Goal: Transaction & Acquisition: Subscribe to service/newsletter

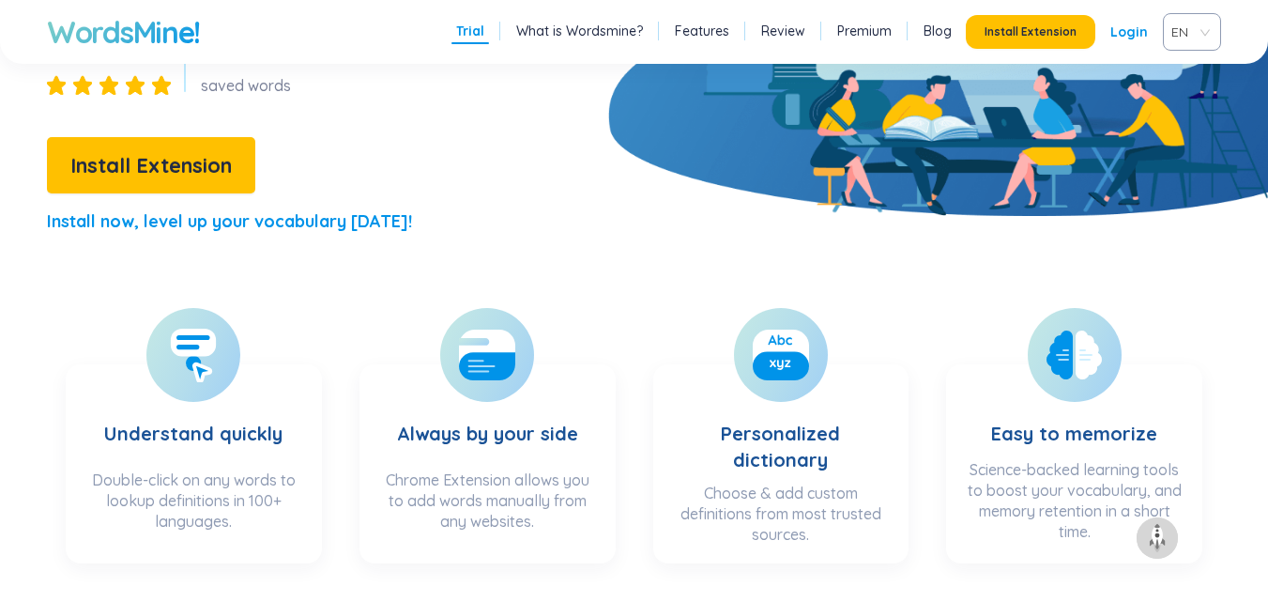
scroll to position [282, 0]
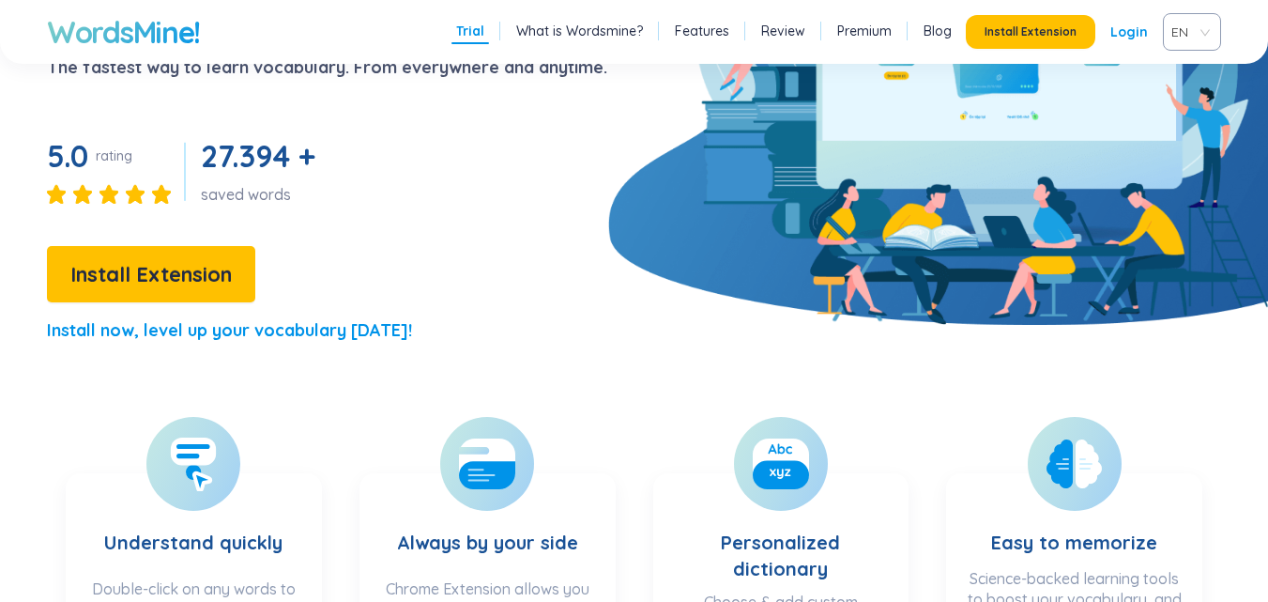
click at [1191, 33] on span "EN" at bounding box center [1188, 32] width 34 height 28
click at [1171, 97] on div "VIE" at bounding box center [1192, 103] width 58 height 30
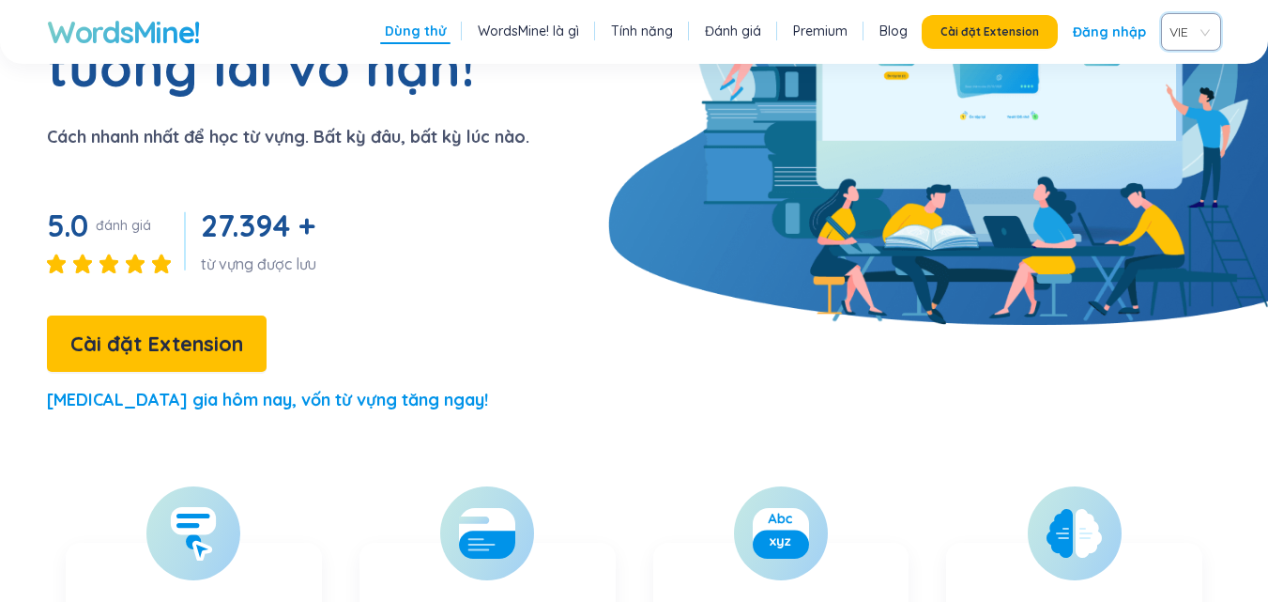
click at [1106, 40] on link "Đăng nhập" at bounding box center [1109, 32] width 73 height 34
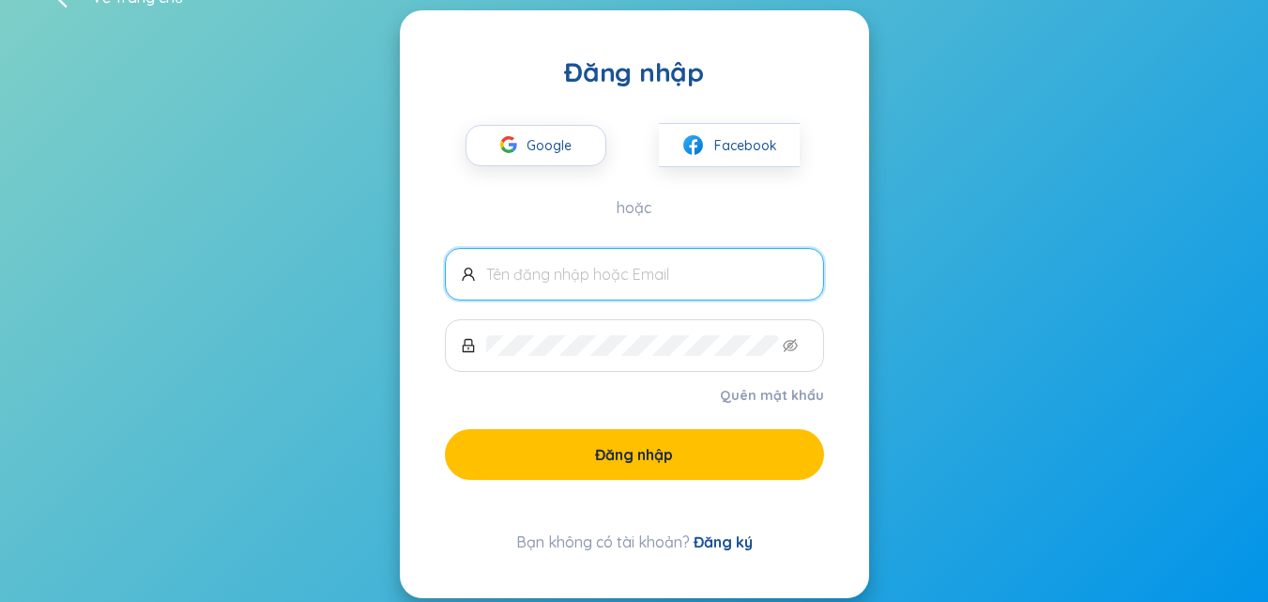
scroll to position [69, 0]
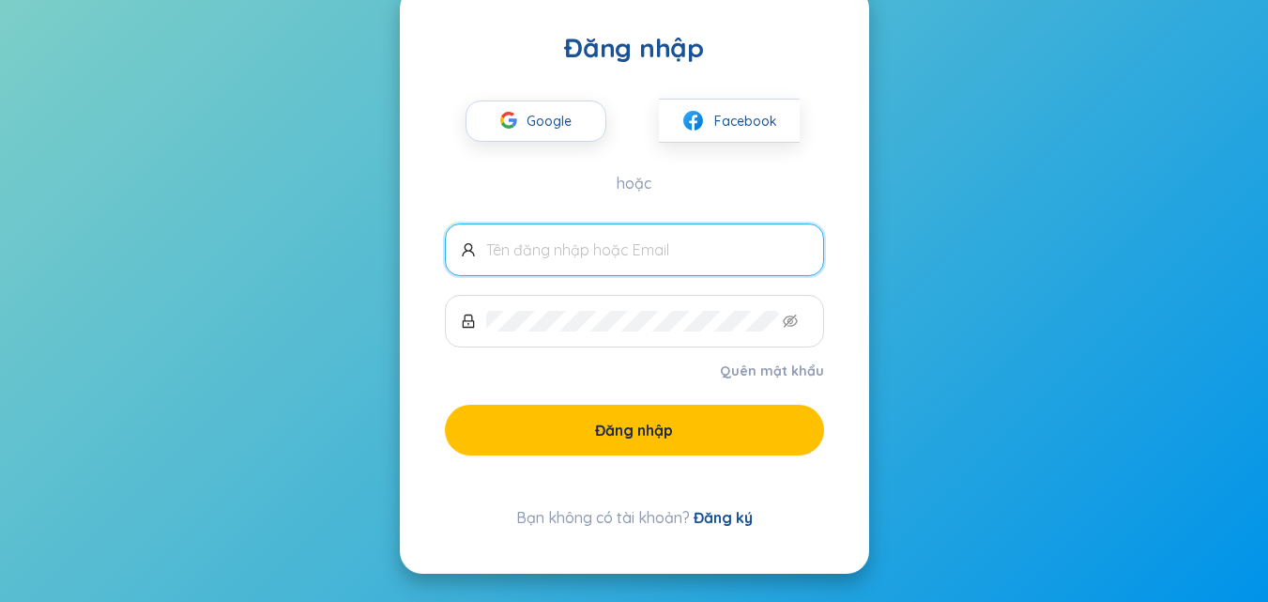
click at [722, 510] on link "Đăng ký" at bounding box center [723, 517] width 59 height 19
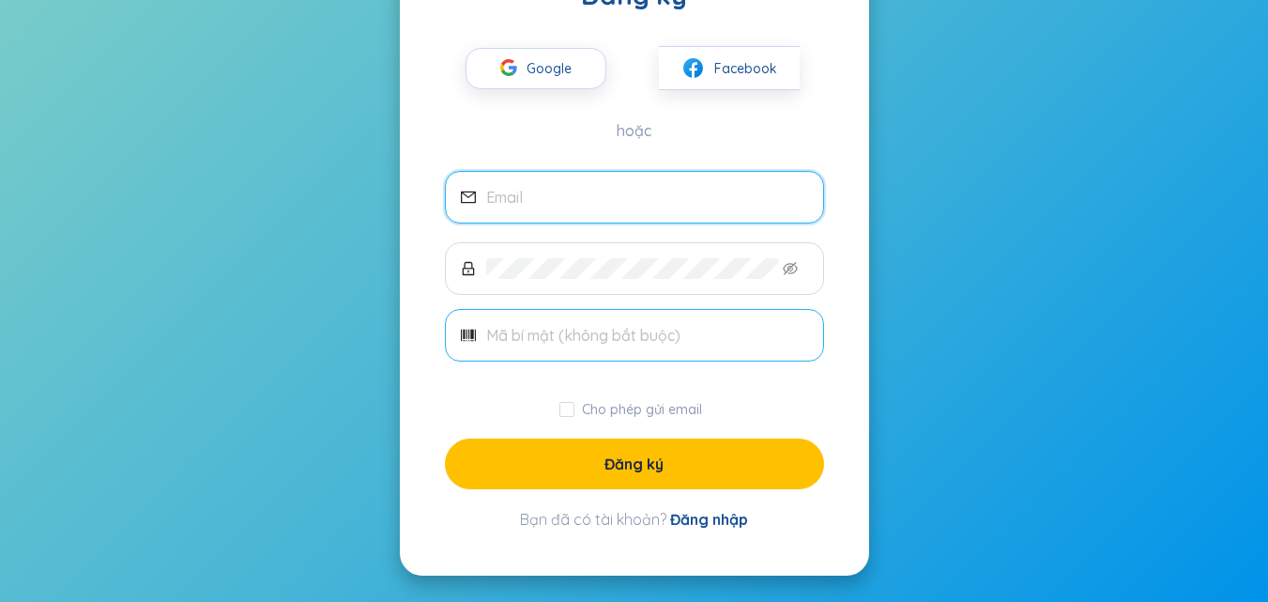
scroll to position [145, 0]
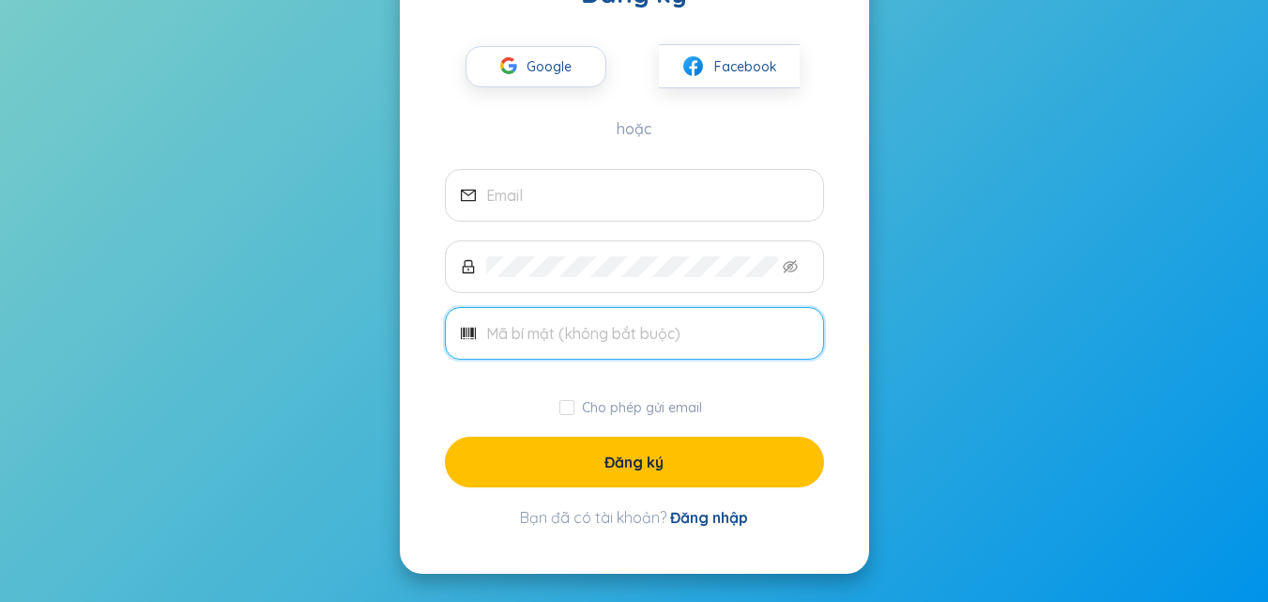
click at [553, 339] on input "text" at bounding box center [647, 333] width 322 height 21
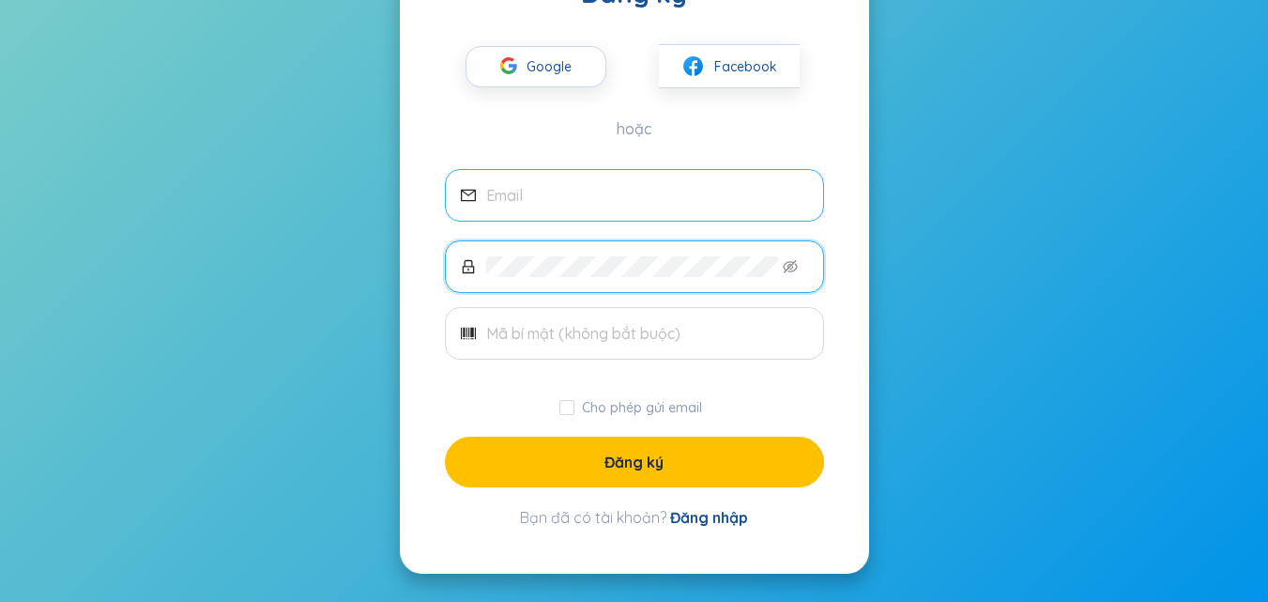
click at [566, 199] on input "email" at bounding box center [647, 195] width 322 height 21
click at [564, 82] on span "Google" at bounding box center [553, 66] width 54 height 39
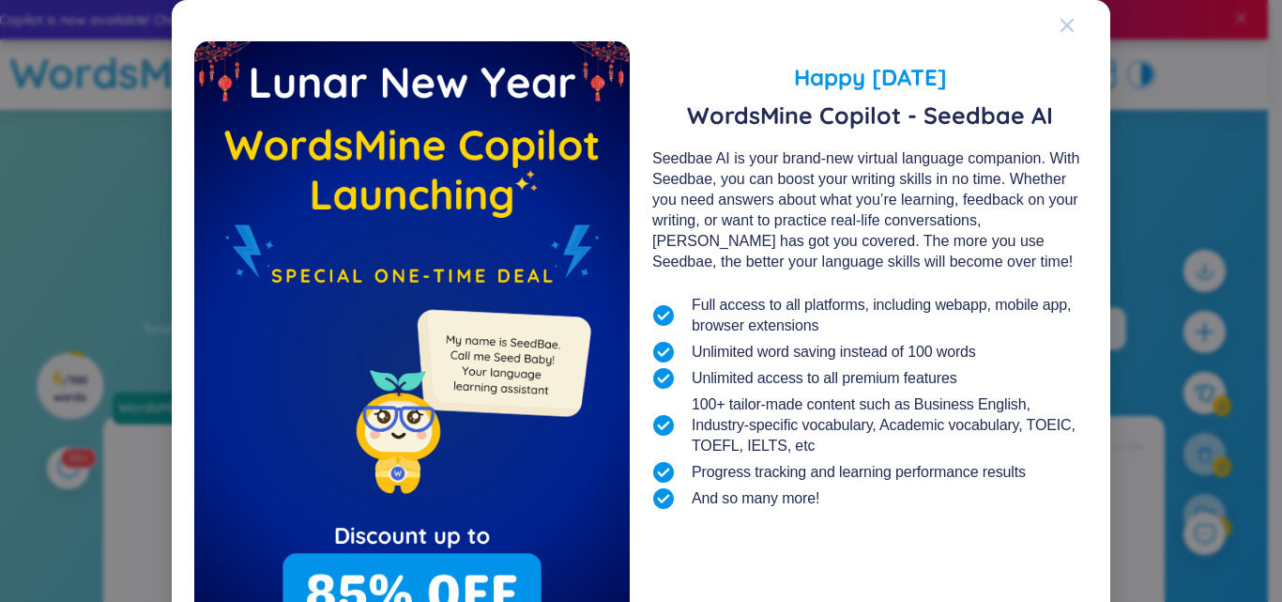
click at [1060, 21] on icon "Close" at bounding box center [1067, 25] width 15 height 15
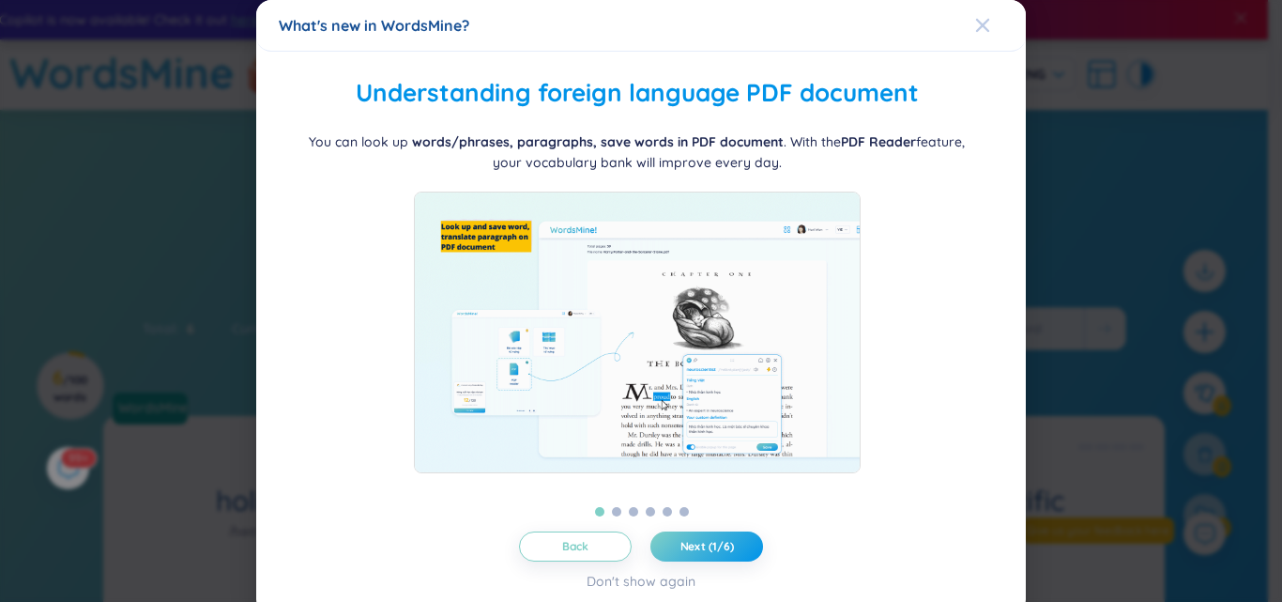
click at [975, 7] on div "Close" at bounding box center [982, 25] width 15 height 51
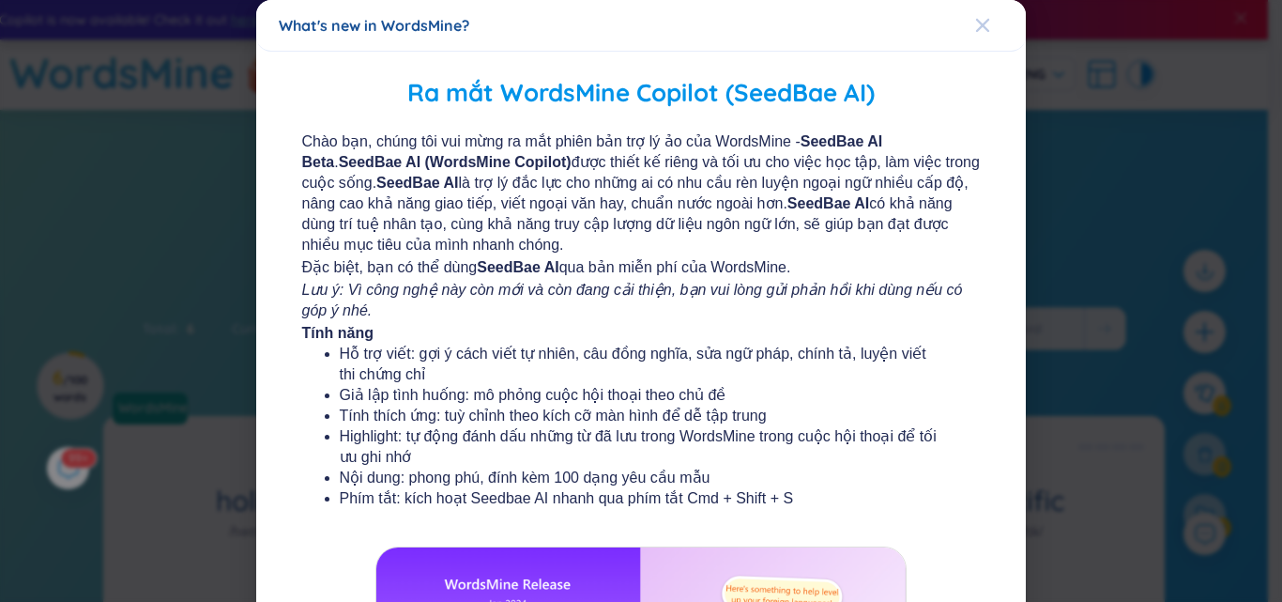
click at [975, 17] on div "Close" at bounding box center [982, 25] width 15 height 51
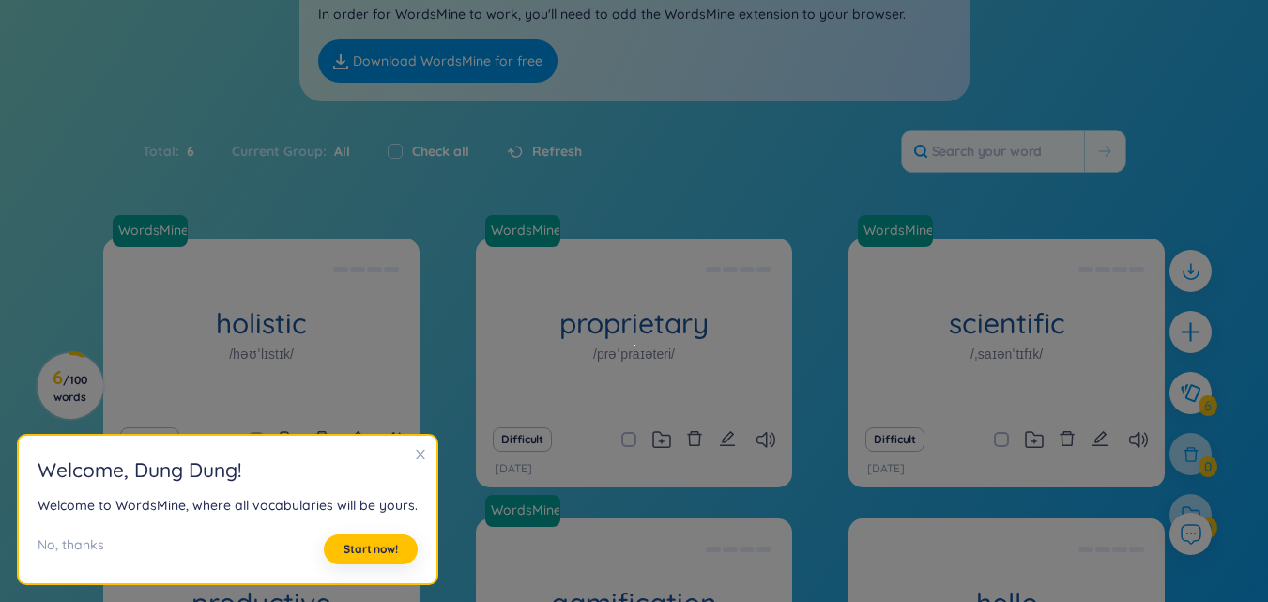
scroll to position [188, 0]
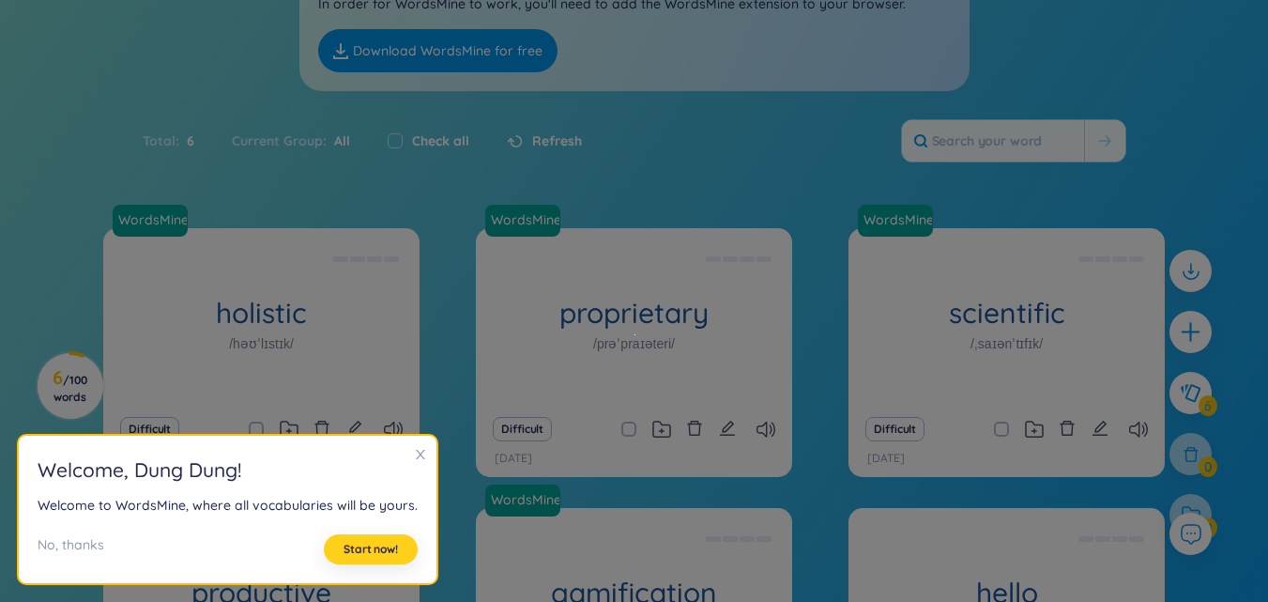
click at [359, 544] on span "Start now!" at bounding box center [370, 548] width 54 height 15
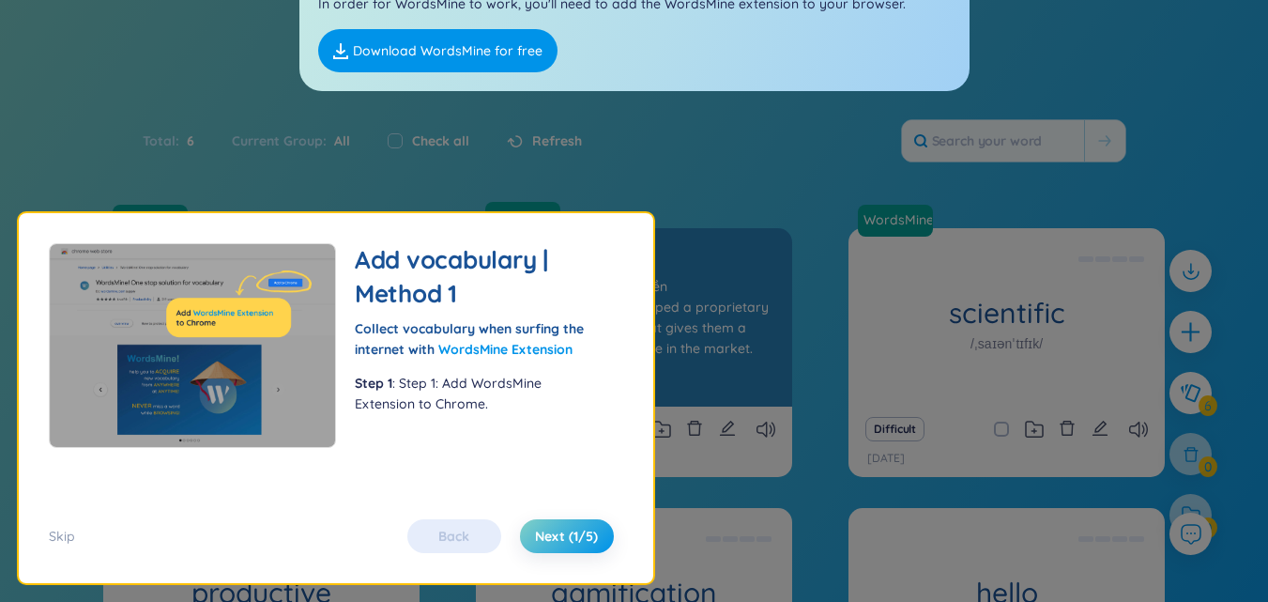
click at [731, 307] on div "Độc quyền Eg: The company developed a proprietary software solution that gives …" at bounding box center [633, 317] width 297 height 169
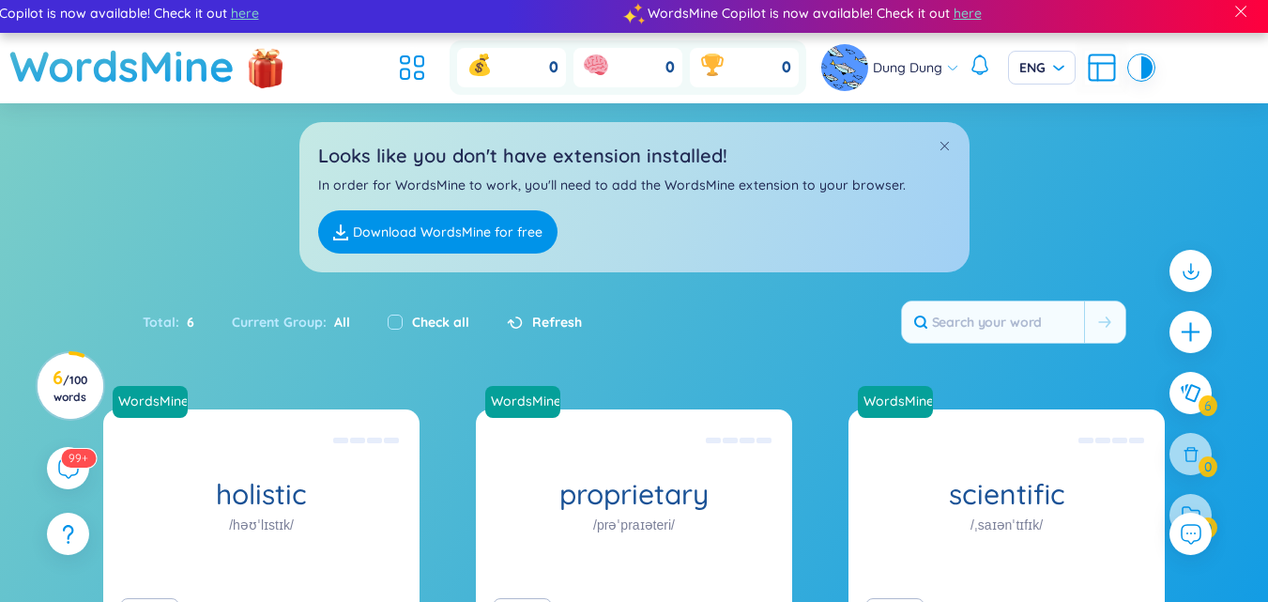
scroll to position [0, 0]
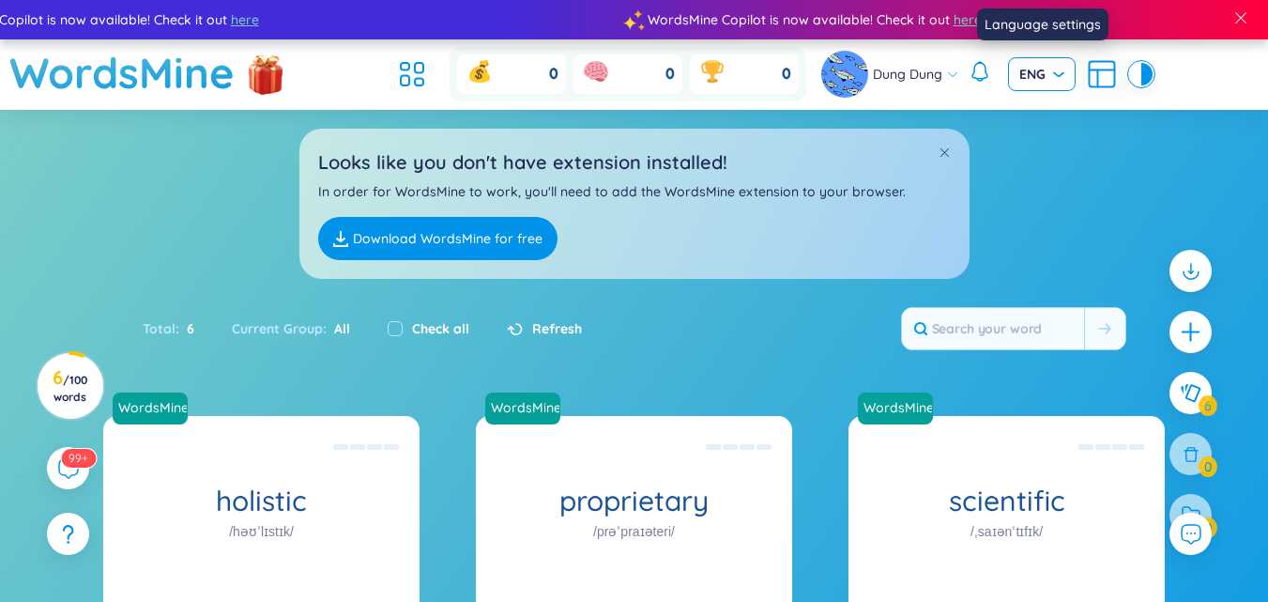
click at [1031, 63] on input "search" at bounding box center [1035, 72] width 32 height 28
click at [1036, 116] on div "VIE" at bounding box center [1040, 113] width 45 height 21
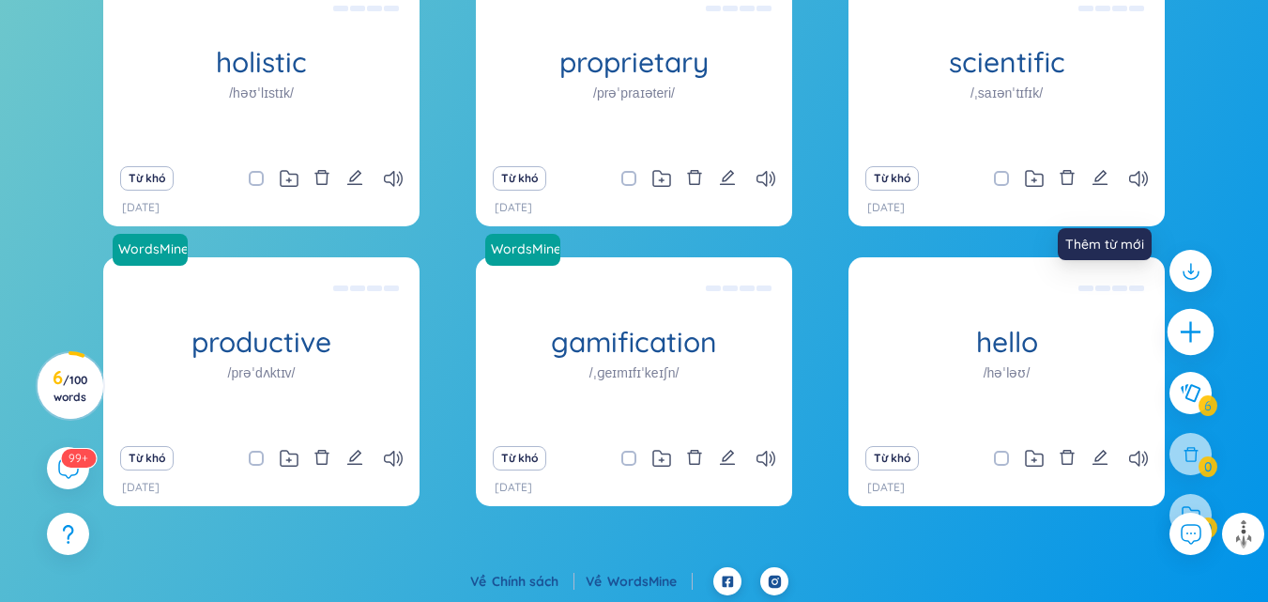
scroll to position [441, 0]
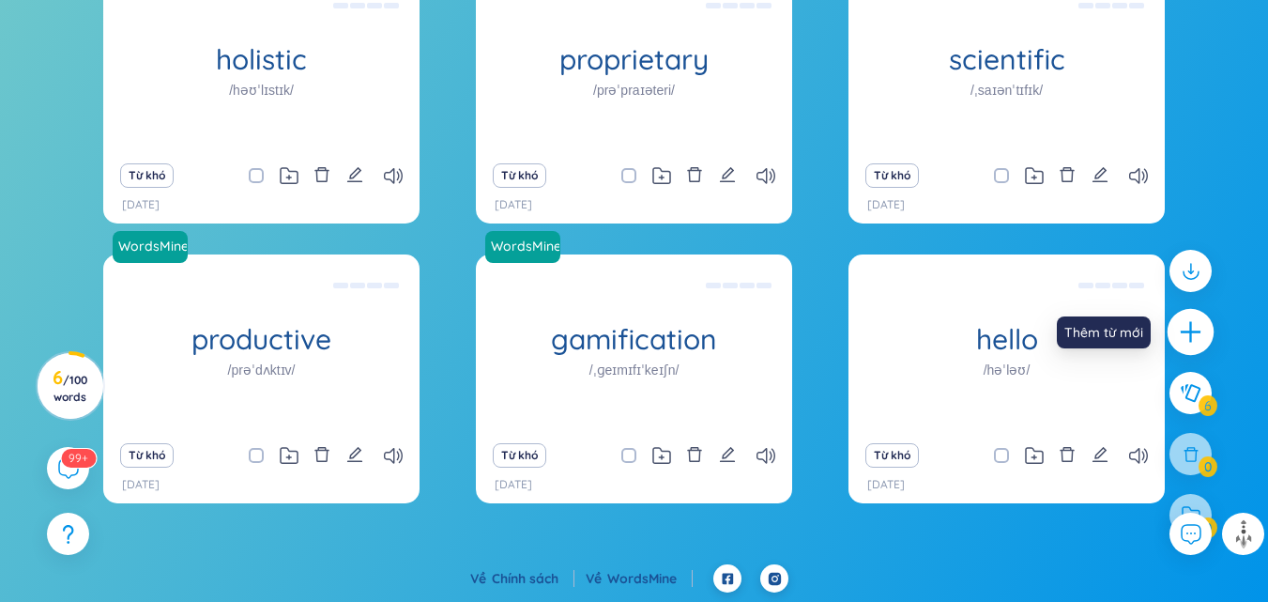
click at [1185, 321] on icon "plus" at bounding box center [1191, 332] width 26 height 26
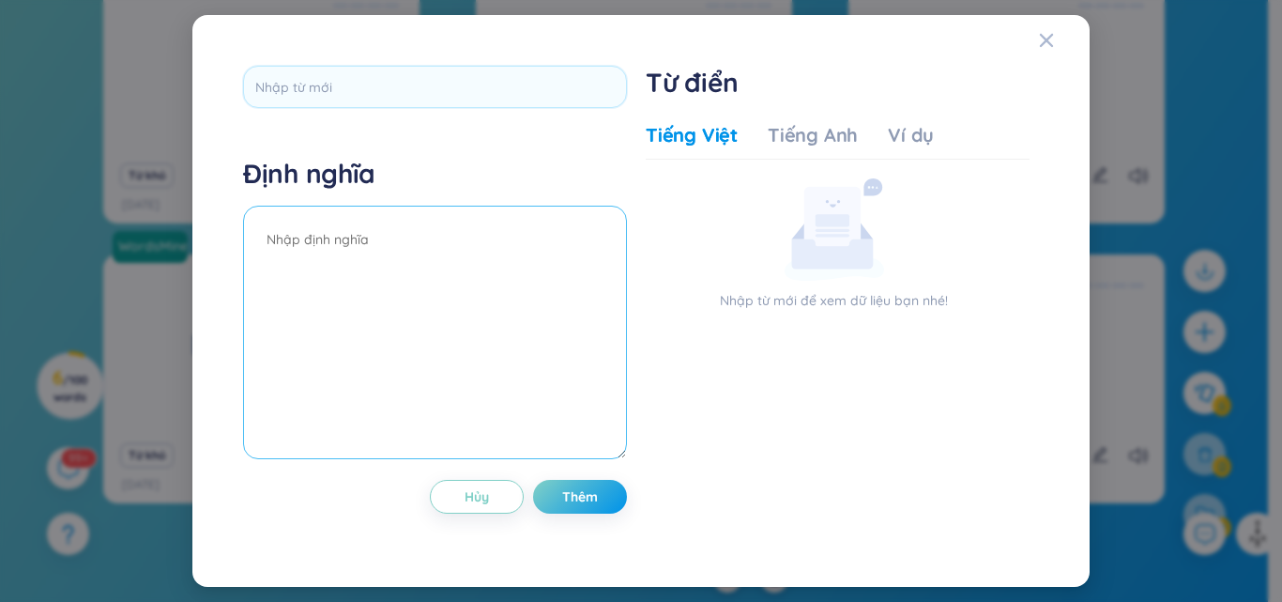
click at [417, 277] on textarea at bounding box center [435, 332] width 384 height 253
click at [1030, 52] on div "Định nghĩa Hủy Thêm Từ điển Tiếng Việt Tiếng Anh Ví dụ Nhập từ mới để xem dữ li…" at bounding box center [641, 301] width 852 height 526
click at [1042, 43] on icon "Close" at bounding box center [1046, 40] width 15 height 15
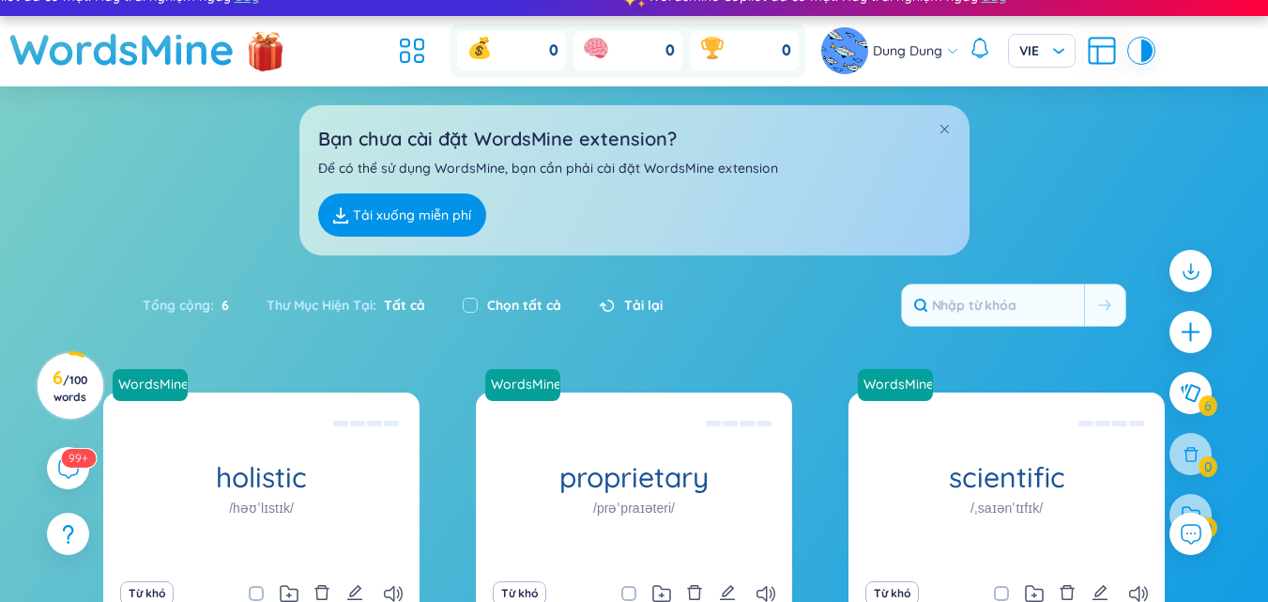
scroll to position [0, 0]
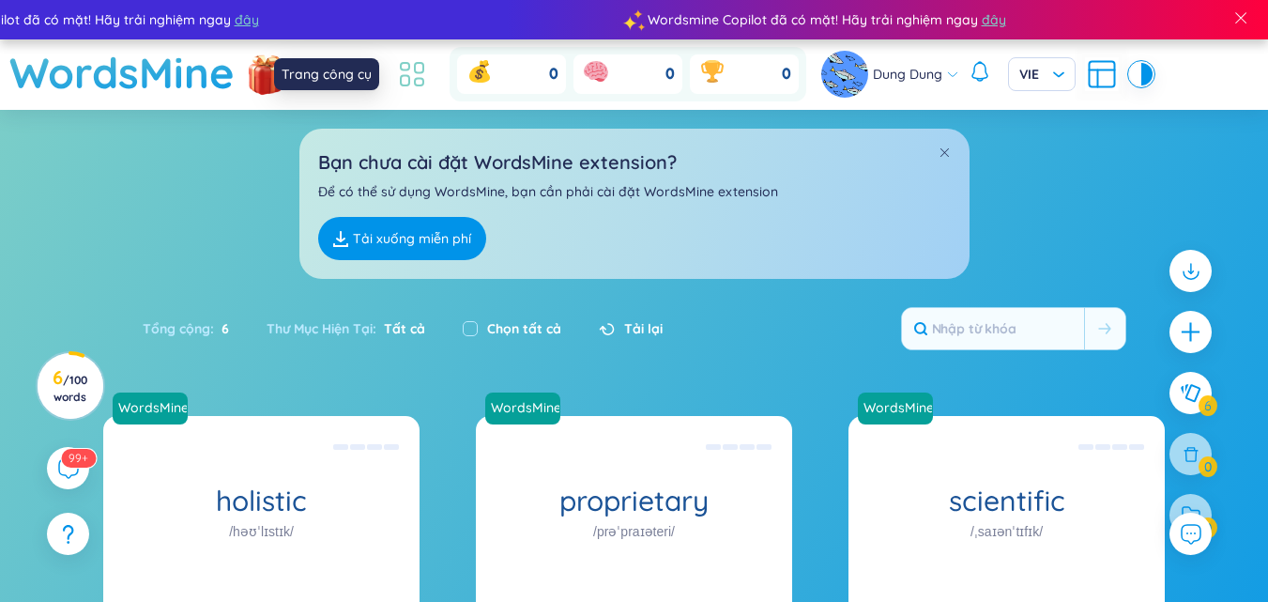
click at [411, 70] on icon at bounding box center [412, 74] width 34 height 34
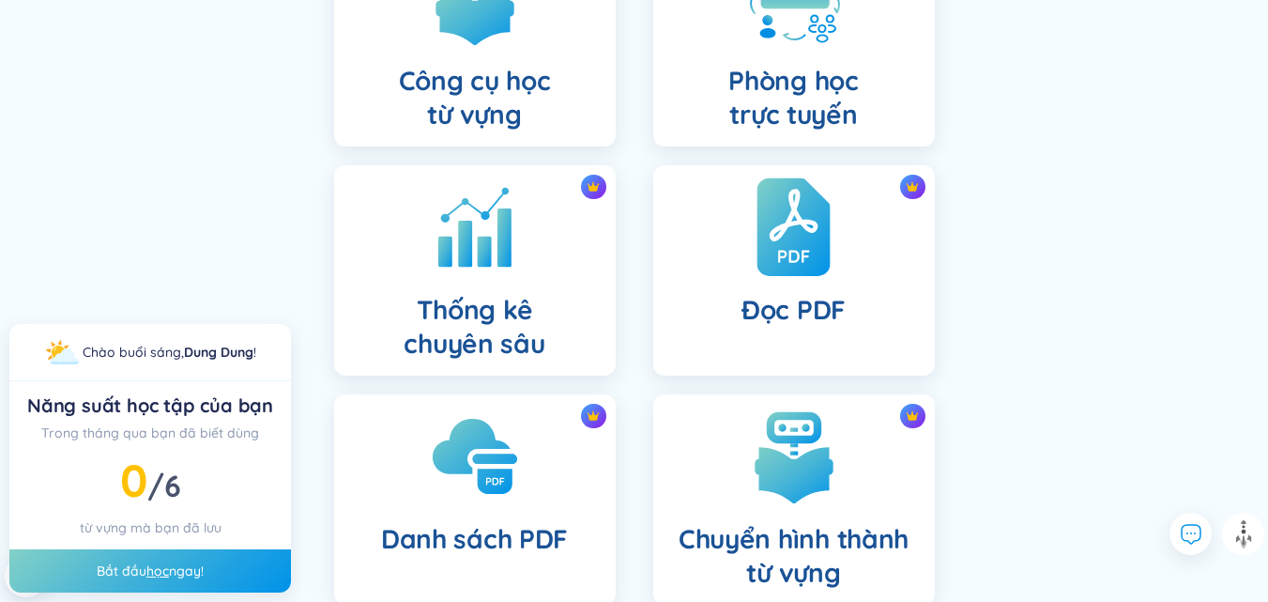
scroll to position [751, 0]
